Goal: Navigation & Orientation: Find specific page/section

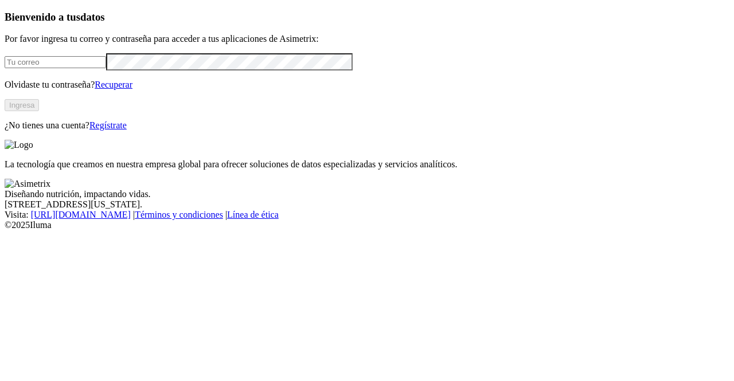
click at [106, 68] on input "email" at bounding box center [56, 62] width 102 height 12
type input "s"
click at [60, 68] on input "s" at bounding box center [56, 62] width 102 height 12
click at [39, 111] on button "Ingresa" at bounding box center [22, 105] width 34 height 12
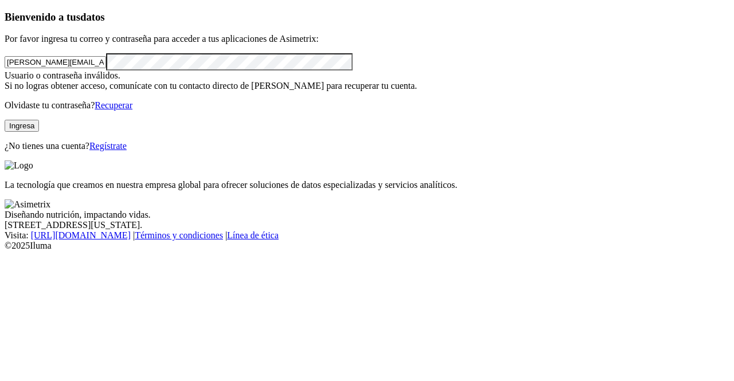
click at [39, 132] on button "Ingresa" at bounding box center [22, 126] width 34 height 12
click at [106, 68] on input "[PERSON_NAME][EMAIL_ADDRESS][DOMAIN_NAME]" at bounding box center [56, 62] width 102 height 12
type input "[PERSON_NAME][EMAIL_ADDRESS][DOMAIN_NAME]"
click at [39, 132] on button "Ingresa" at bounding box center [22, 126] width 34 height 12
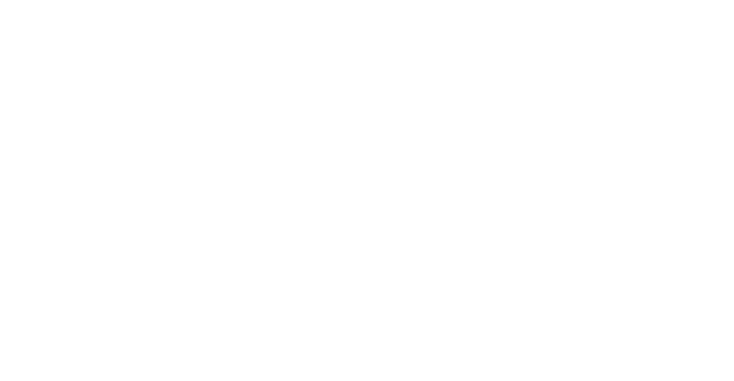
drag, startPoint x: 610, startPoint y: 20, endPoint x: 619, endPoint y: 20, distance: 9.2
